Goal: Find specific page/section: Locate a particular part of the current website

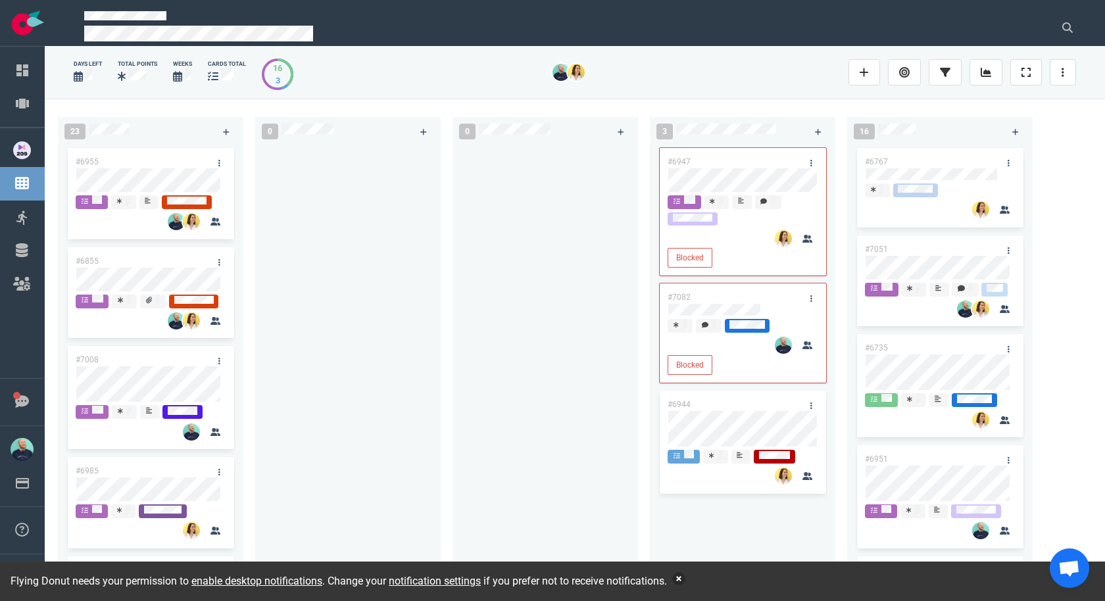
click at [686, 583] on button "button" at bounding box center [678, 578] width 13 height 13
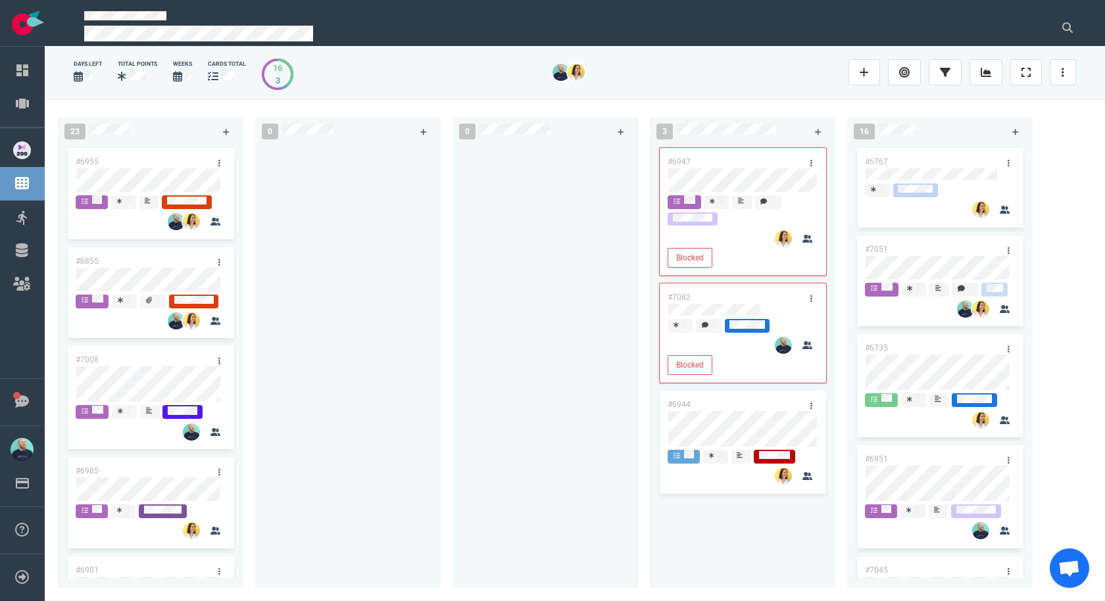
click at [486, 392] on div at bounding box center [546, 359] width 170 height 428
click at [389, 326] on div at bounding box center [348, 359] width 170 height 428
click at [439, 224] on div at bounding box center [348, 361] width 186 height 433
click at [446, 212] on div "0" at bounding box center [353, 350] width 197 height 482
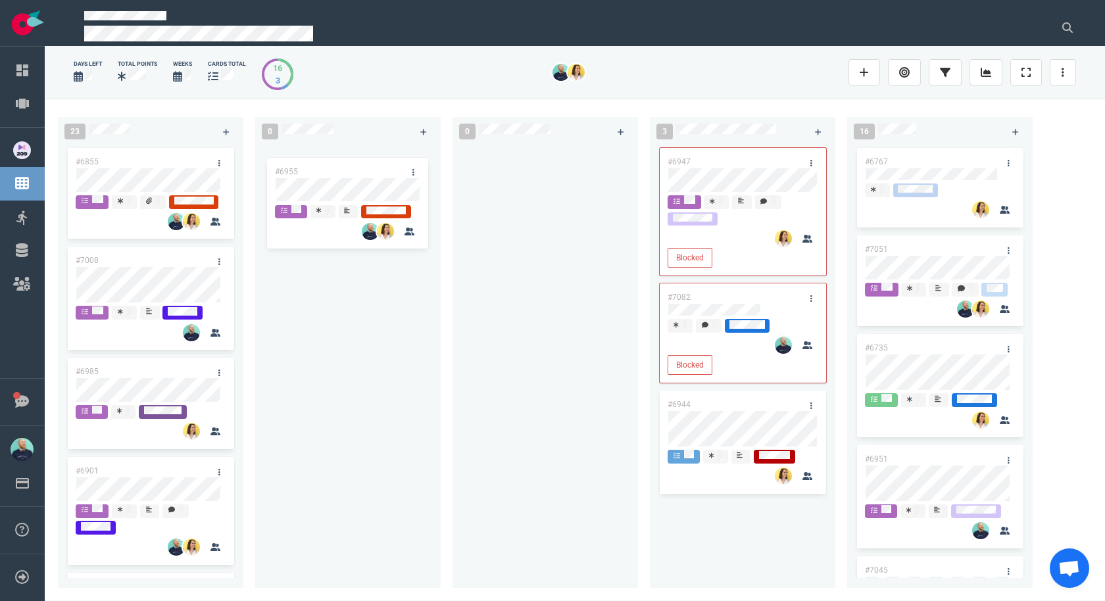
drag, startPoint x: 193, startPoint y: 172, endPoint x: 309, endPoint y: 168, distance: 115.9
click at [309, 168] on div "23 #6955 #6855 #7008 #6985 #6901 #7069 #7087 #6987 #6925 #6922 #7091 #6955 0 0 …" at bounding box center [575, 350] width 1061 height 502
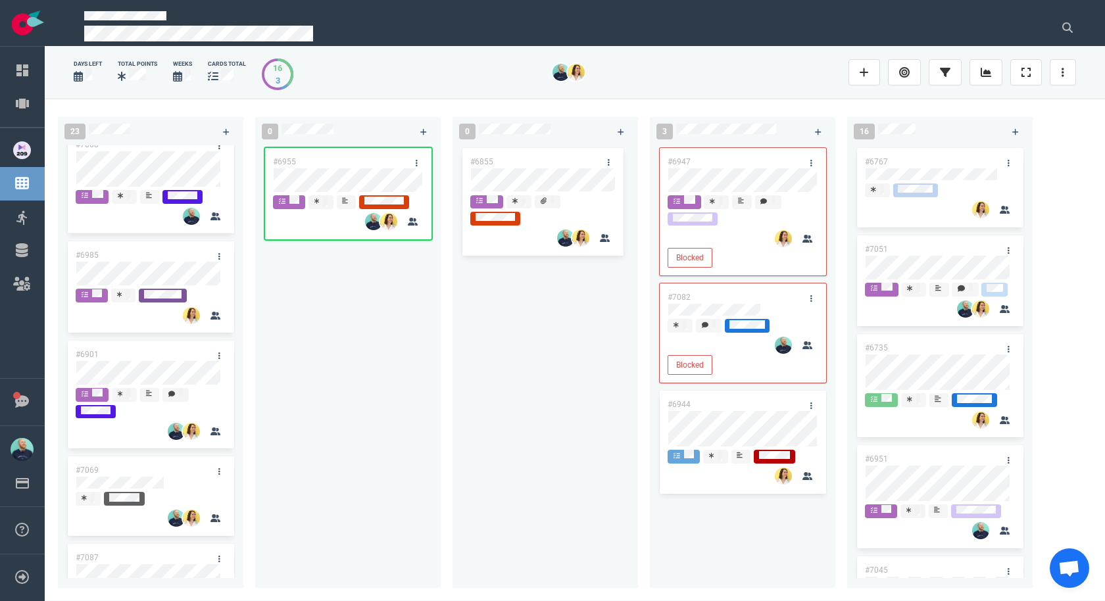
drag, startPoint x: 143, startPoint y: 170, endPoint x: 513, endPoint y: 162, distance: 369.2
click at [513, 162] on div "23 #6855 #7008 #6985 #6901 #7069 #7087 #6987 #6925 #6922 #7091 #6855 0 #6955 0 …" at bounding box center [575, 350] width 1061 height 502
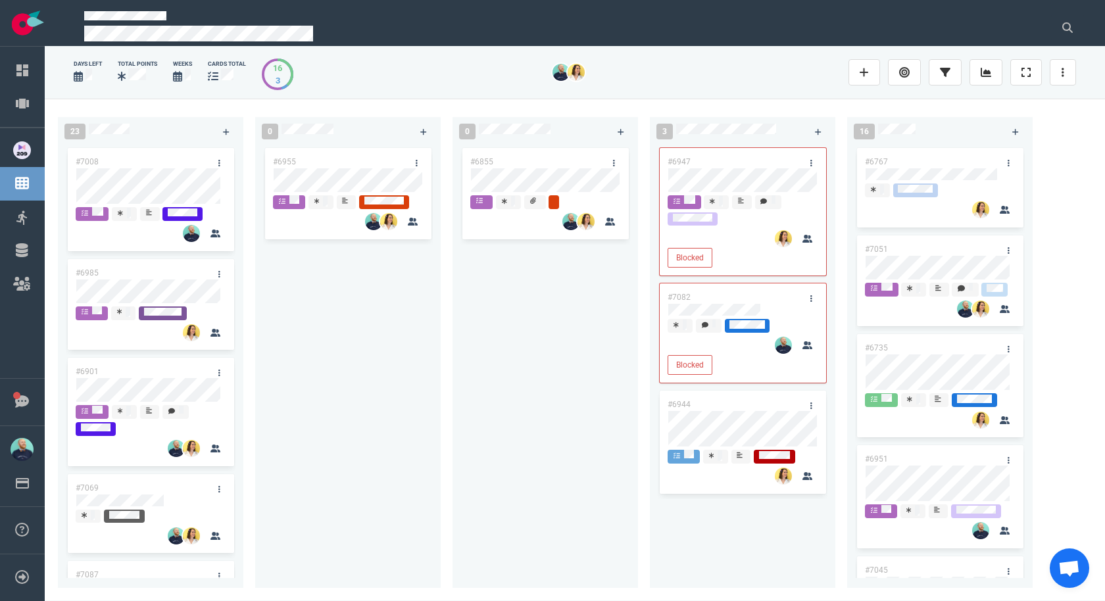
click at [363, 311] on div "#6955" at bounding box center [348, 359] width 170 height 428
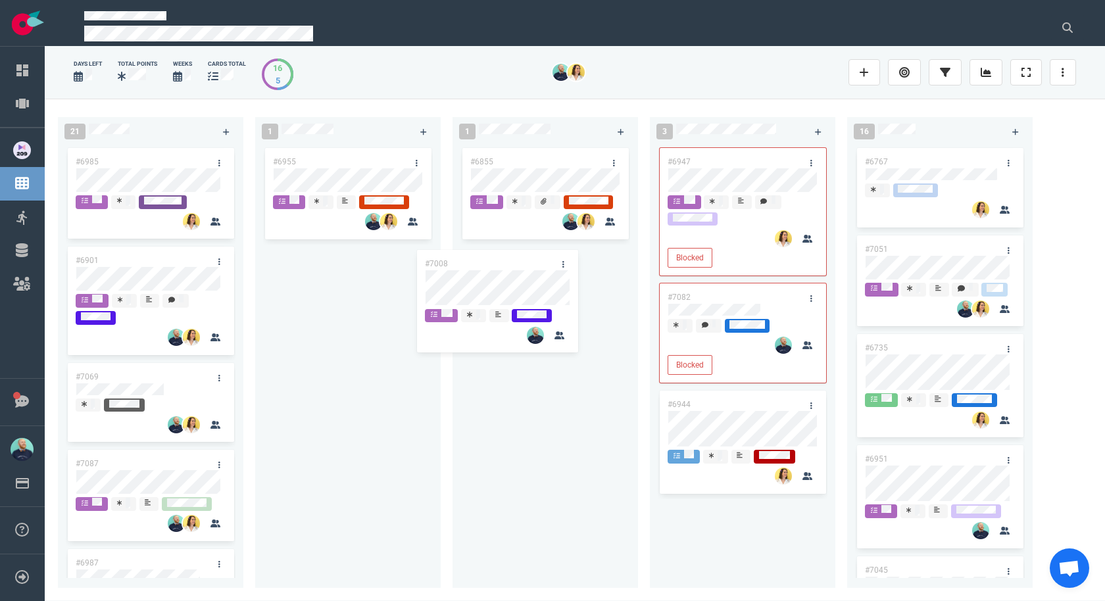
drag, startPoint x: 145, startPoint y: 159, endPoint x: 520, endPoint y: 260, distance: 388.3
click at [521, 261] on div "21 #7008 #6985 #6901 #7069 #7087 #6987 #6925 #6922 #7091 #7008 1 #6955 1 #6855 …" at bounding box center [575, 350] width 1061 height 502
click at [150, 162] on div "#6985 #6901 #7069 #7087 #6987 #6925 #6922 #7091 #6985" at bounding box center [151, 359] width 170 height 428
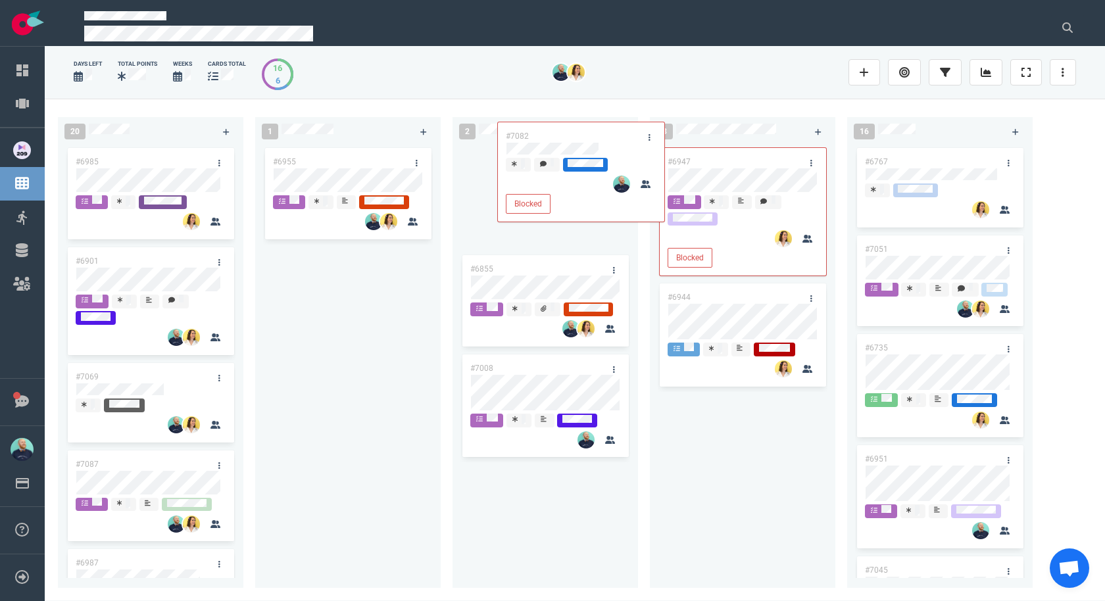
drag, startPoint x: 739, startPoint y: 290, endPoint x: 522, endPoint y: 168, distance: 249.3
click at [522, 168] on div "20 #6985 #6901 #7069 #7087 #6987 #6925 #6922 #7091 1 #6955 2 #6855 #7008 3 #694…" at bounding box center [575, 350] width 1061 height 502
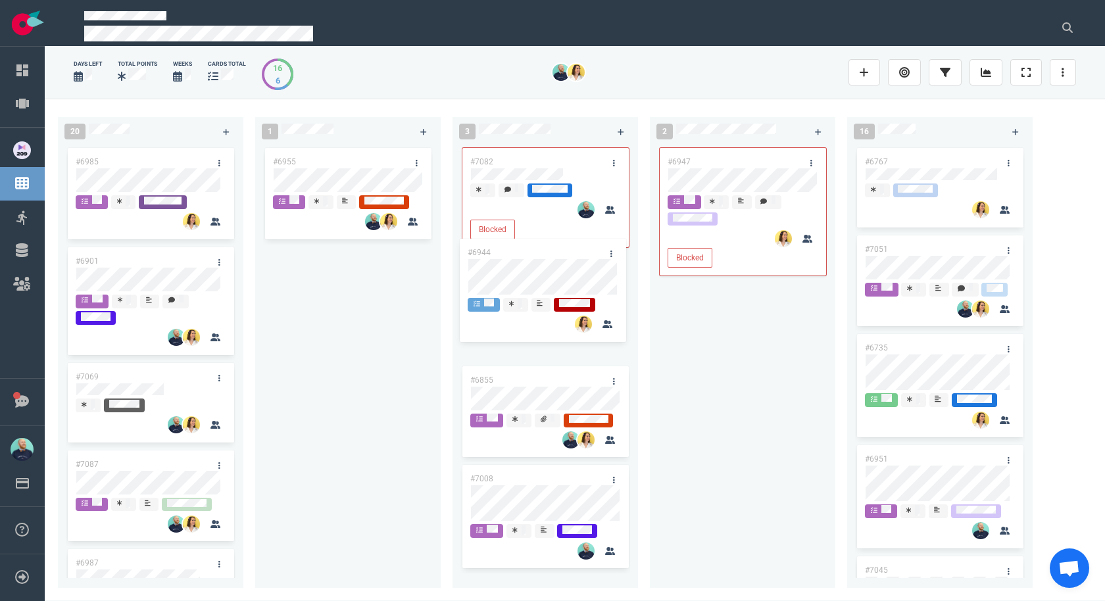
drag, startPoint x: 617, startPoint y: 258, endPoint x: 525, endPoint y: 251, distance: 91.7
click at [525, 251] on div "20 #6985 #6901 #7069 #7087 #6987 #6925 #6922 #7091 1 #6955 3 #7082 Blocked #685…" at bounding box center [575, 350] width 1061 height 502
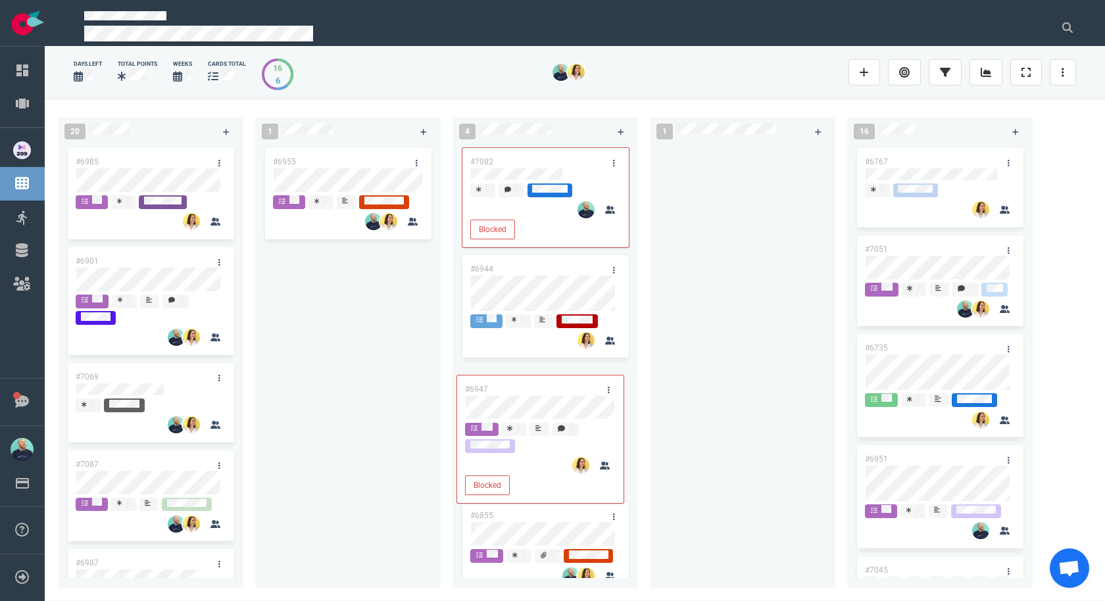
drag, startPoint x: 711, startPoint y: 149, endPoint x: 510, endPoint y: 373, distance: 301.0
click at [509, 374] on div "20 #6985 #6901 #7069 #7087 #6987 #6925 #6922 #7091 1 #6955 4 #7082 Blocked #694…" at bounding box center [575, 350] width 1061 height 502
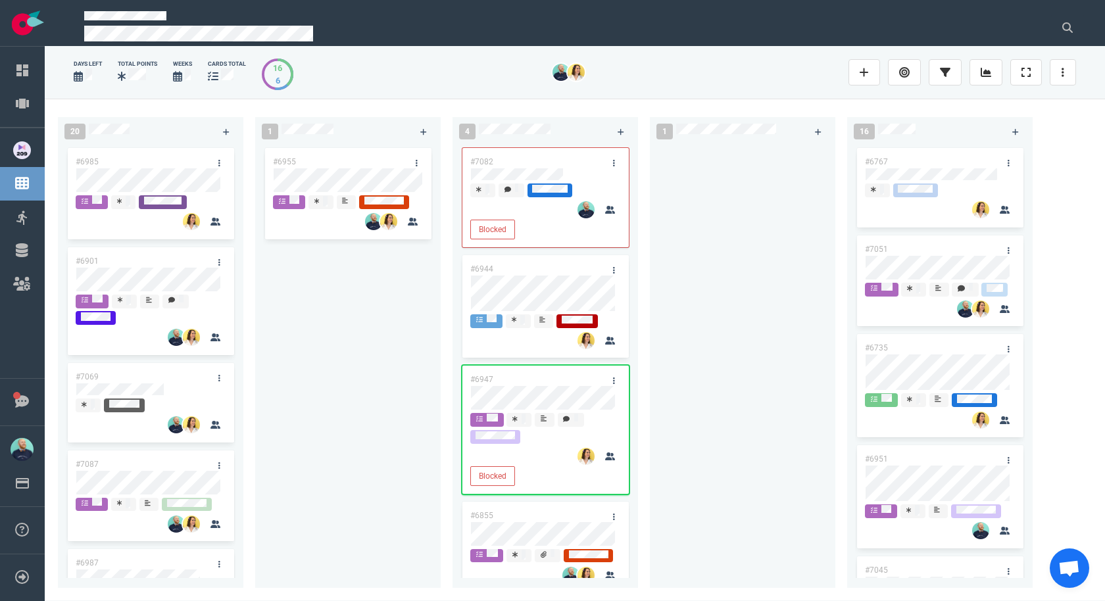
scroll to position [148, 0]
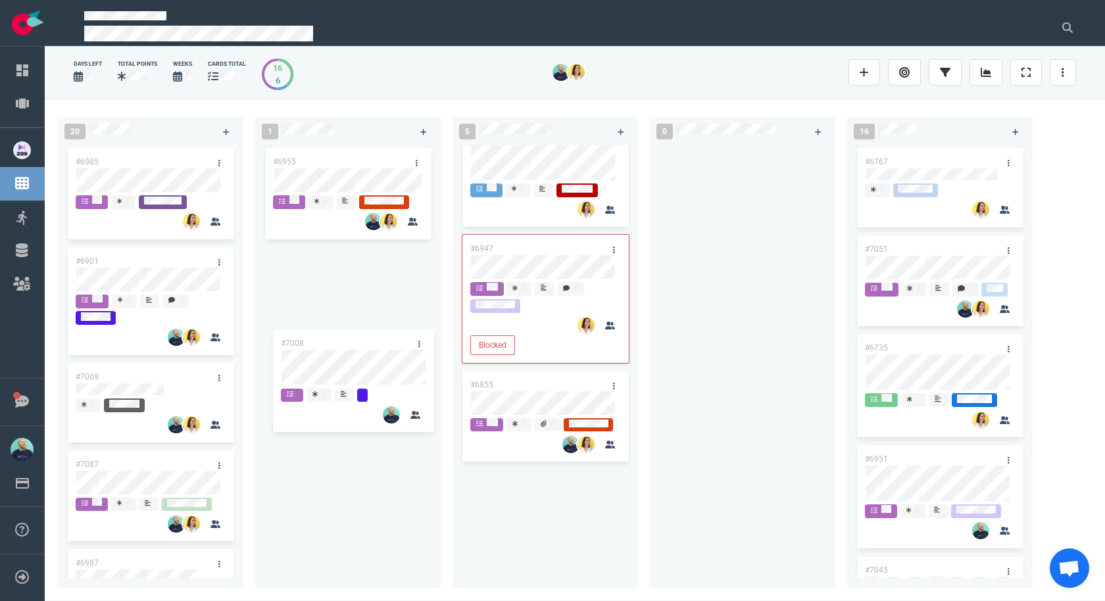
drag, startPoint x: 540, startPoint y: 486, endPoint x: 353, endPoint y: 322, distance: 248.0
click at [341, 332] on div "20 #6985 #6901 #7069 #7087 #6987 #6925 #6922 #7091 1 #6955 5 #7082 Blocked #694…" at bounding box center [575, 350] width 1061 height 502
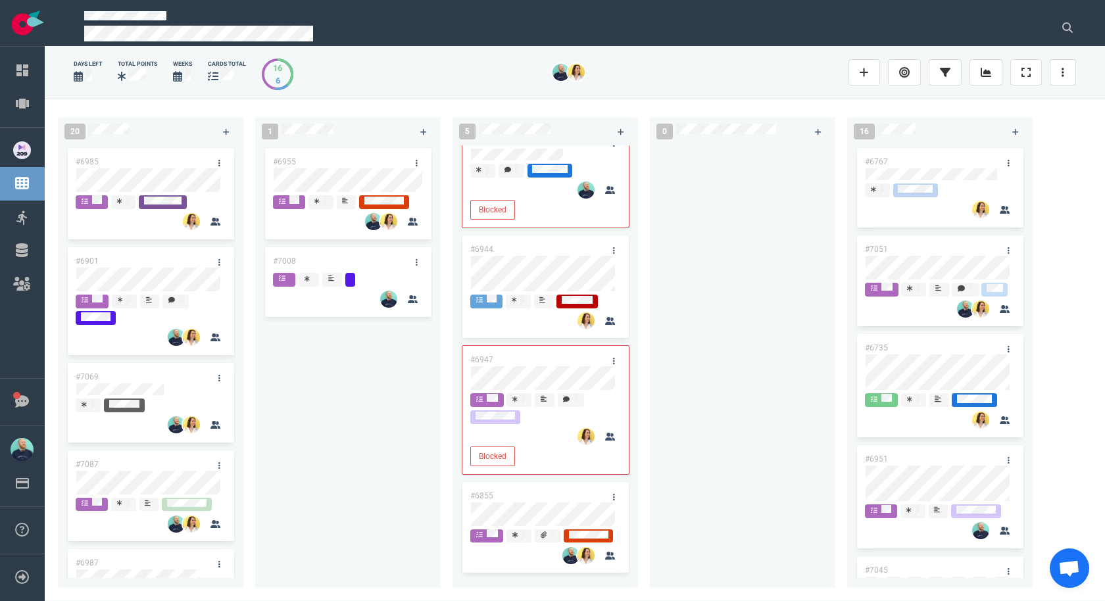
scroll to position [0, 0]
